Goal: Navigation & Orientation: Find specific page/section

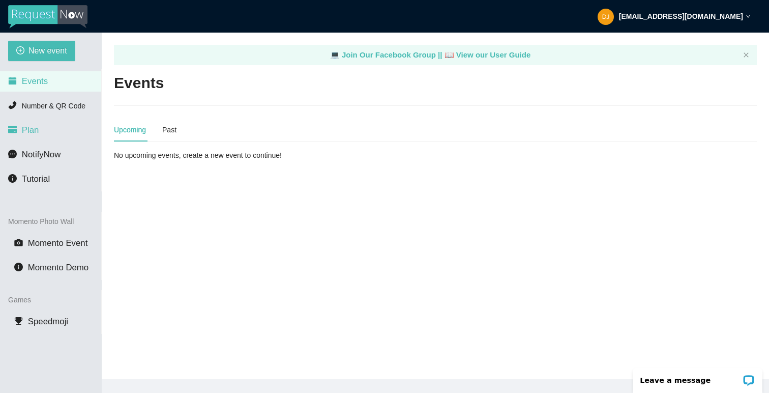
click at [39, 126] on li "Plan" at bounding box center [50, 130] width 101 height 20
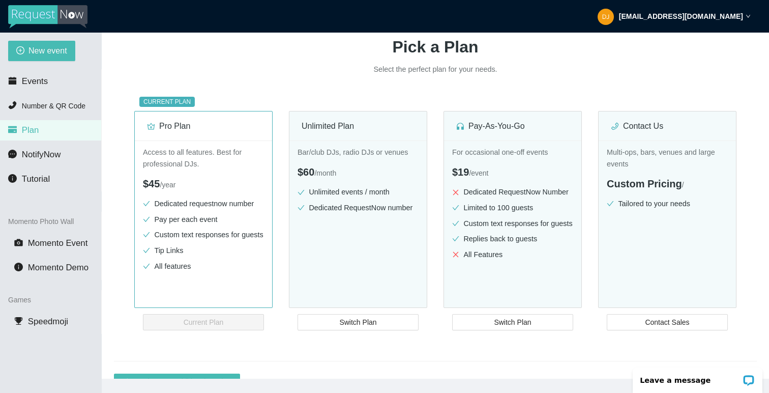
scroll to position [97, 0]
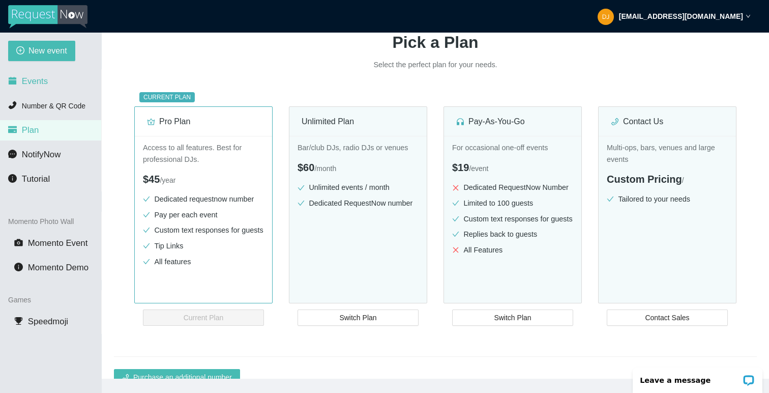
click at [55, 84] on li "Events" at bounding box center [50, 81] width 101 height 20
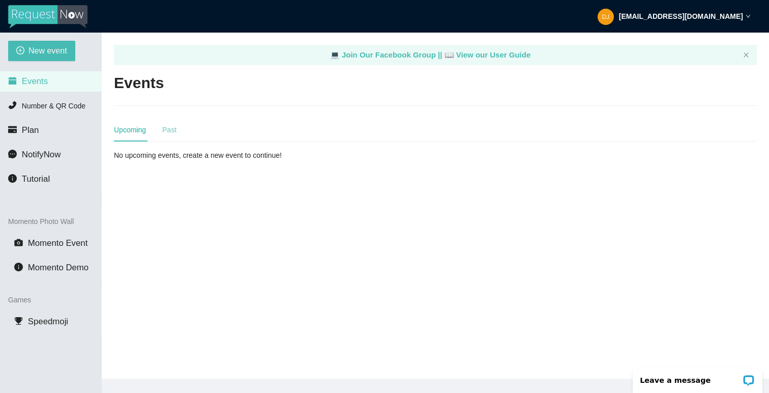
click at [171, 135] on div "Past" at bounding box center [169, 129] width 14 height 23
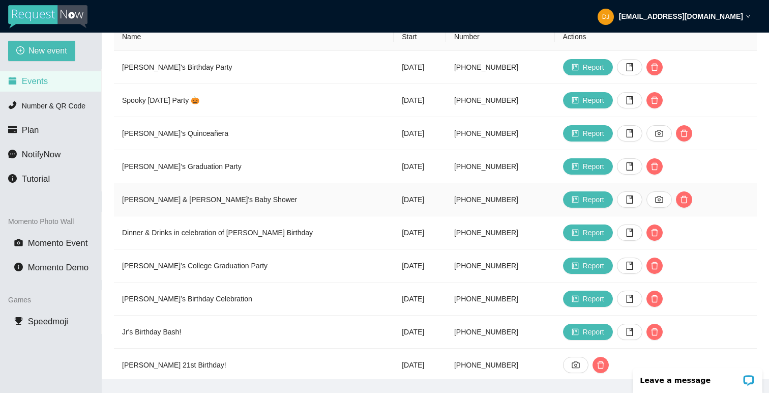
scroll to position [122, 0]
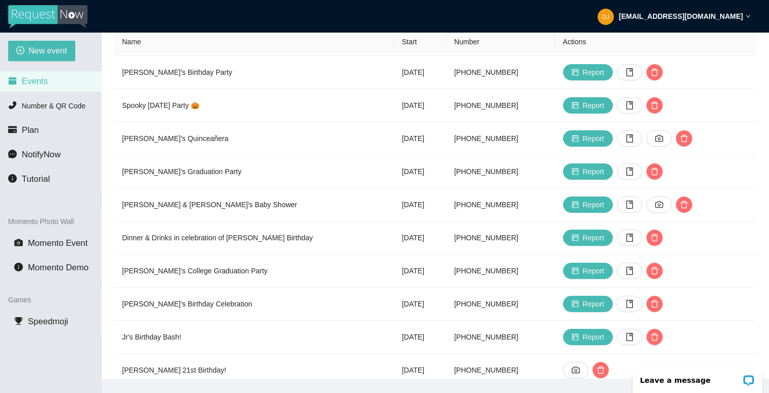
click at [45, 82] on span "Events" at bounding box center [35, 81] width 26 height 10
